Goal: Find contact information: Find contact information

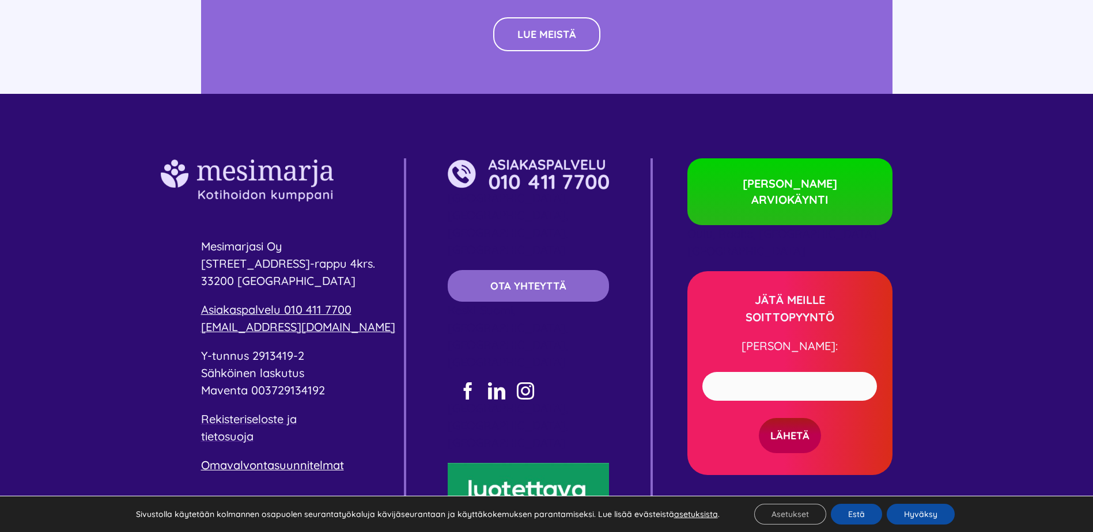
scroll to position [3399, 0]
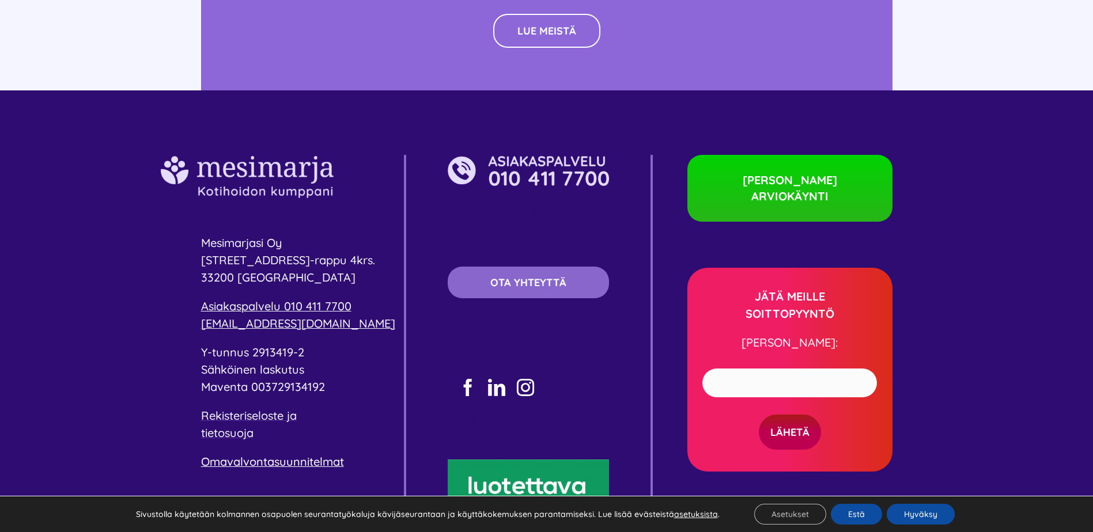
drag, startPoint x: 200, startPoint y: 241, endPoint x: 369, endPoint y: 244, distance: 169.4
click at [369, 244] on div "Mesimarjasi Oy Pyhäjärvenkatu 5 B-rappu 4krs. 33200 Tampere Asiakaspalvelu 010 …" at bounding box center [546, 370] width 1093 height 560
copy span "Pyhäjärvenkatu 5 B-rappu 4krs"
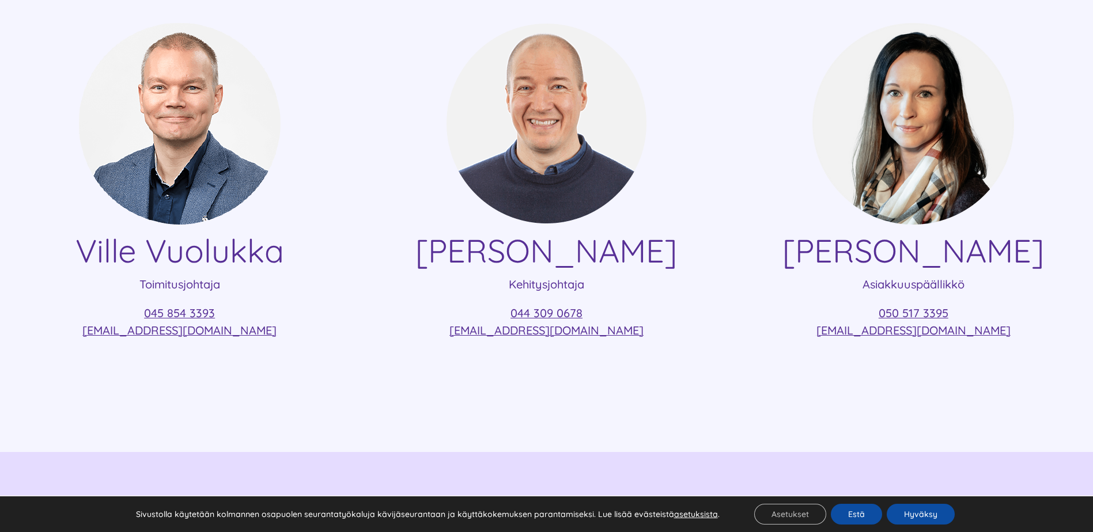
scroll to position [288, 0]
